Goal: Register for event/course

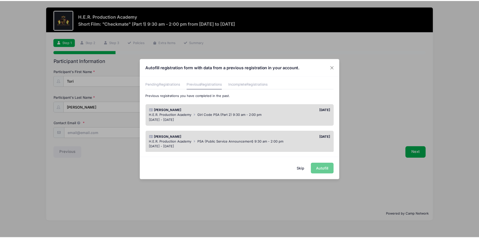
scroll to position [25, 0]
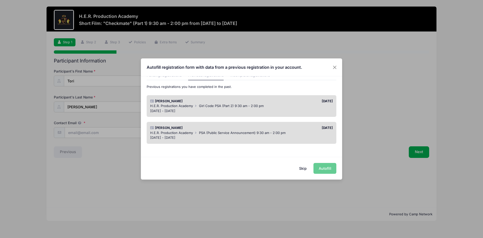
click at [315, 109] on div "[DATE] - [DATE]" at bounding box center [241, 110] width 183 height 5
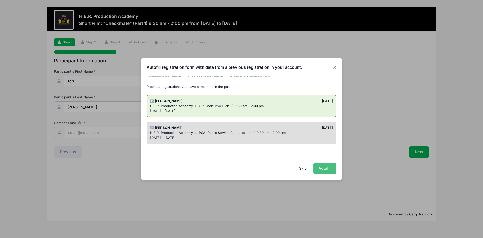
click at [317, 163] on button "Autofill" at bounding box center [325, 168] width 23 height 11
type input "[EMAIL_ADDRESS][DOMAIN_NAME]"
type input "[DATE]"
type input "[STREET_ADDRESS]"
type input "Irmo"
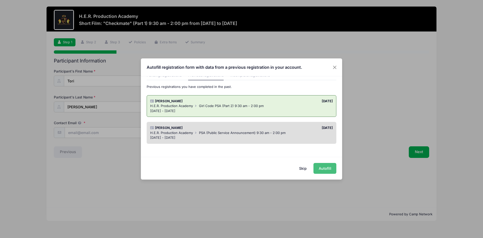
select select "SC"
type input "29063"
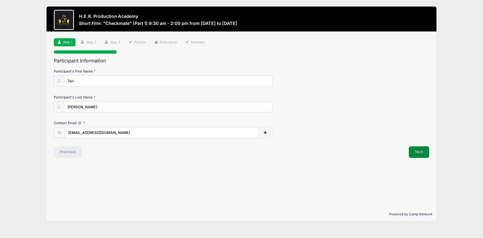
click at [422, 151] on button "Next" at bounding box center [419, 152] width 20 height 12
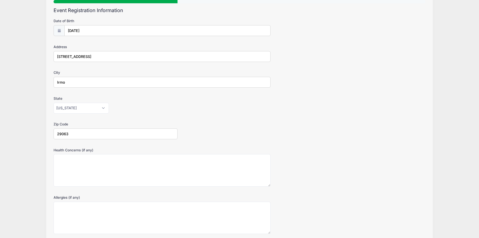
scroll to position [93, 0]
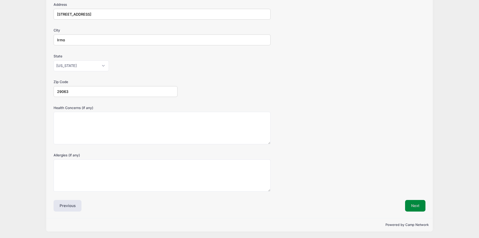
click at [417, 205] on button "Next" at bounding box center [415, 206] width 20 height 12
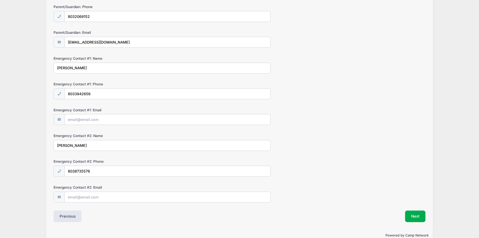
scroll to position [101, 0]
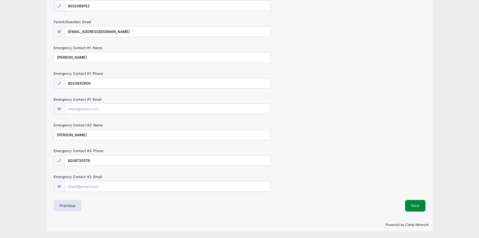
click at [420, 207] on button "Next" at bounding box center [415, 206] width 20 height 12
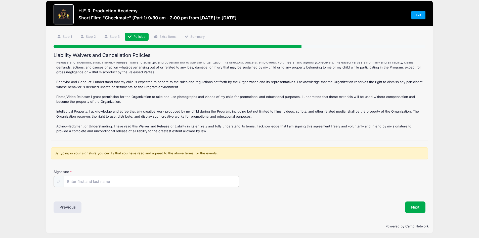
scroll to position [7, 0]
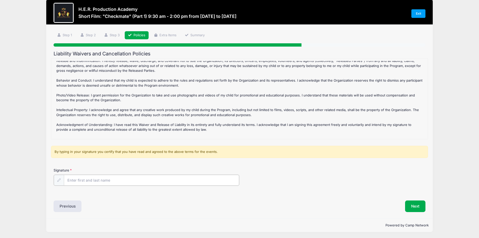
click at [153, 177] on input "Signature" at bounding box center [152, 180] width 176 height 11
type input "[PERSON_NAME]"
click at [412, 208] on button "Next" at bounding box center [415, 206] width 20 height 12
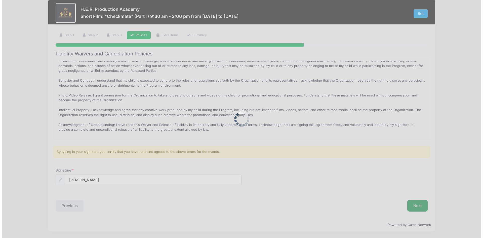
scroll to position [0, 0]
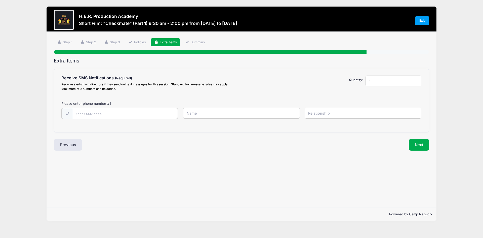
click at [114, 113] on input "text" at bounding box center [125, 113] width 105 height 11
type input "[PHONE_NUMBER]"
click at [213, 109] on input "text" at bounding box center [241, 113] width 117 height 11
type input "5"
type input "r"
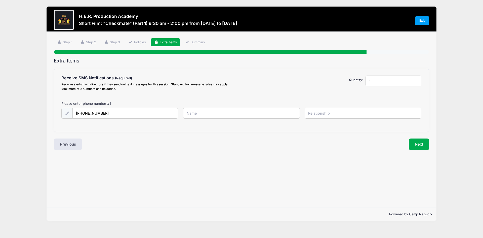
type input "r"
type input "[PERSON_NAME]' [PERSON_NAME]"
type input "Mother"
click at [428, 138] on div "Extra Items Receive SMS Notifications Receive alerts from directors if they sen…" at bounding box center [242, 104] width 376 height 92
click at [426, 144] on button "Next" at bounding box center [419, 144] width 20 height 12
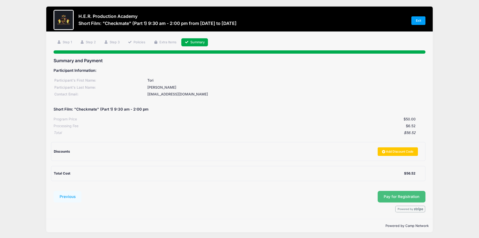
click at [392, 192] on button "Pay for Registration" at bounding box center [402, 197] width 48 height 12
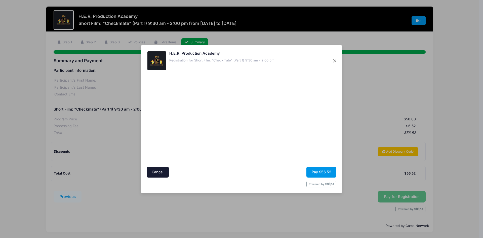
click at [320, 172] on button "Pay $56.52" at bounding box center [322, 172] width 30 height 11
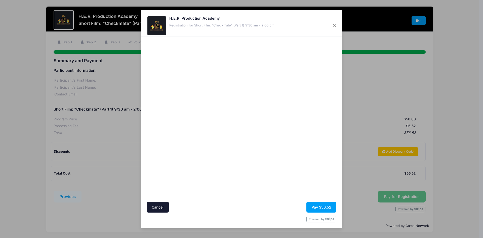
click at [230, 36] on div "H.E.R. Production Academy Registration for Short Film: "Checkmate" (Part 1) 9:3…" at bounding box center [241, 23] width 201 height 27
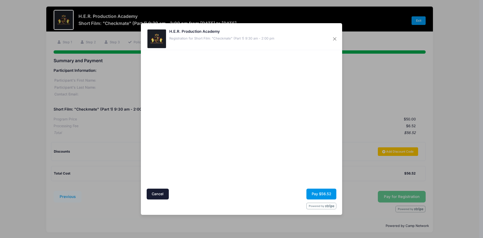
click at [311, 193] on button "Pay $56.52" at bounding box center [322, 194] width 30 height 11
